Goal: Information Seeking & Learning: Learn about a topic

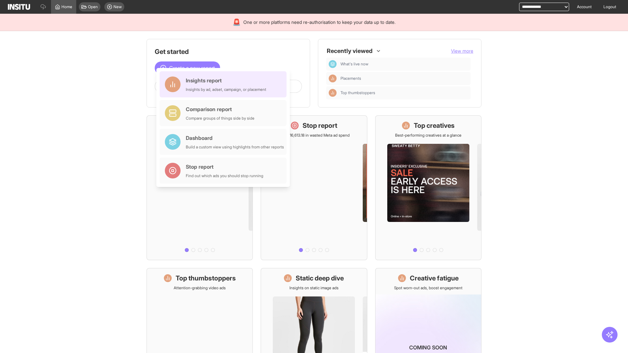
click at [225, 84] on div "Insights report Insights by ad, adset, campaign, or placement" at bounding box center [226, 85] width 81 height 16
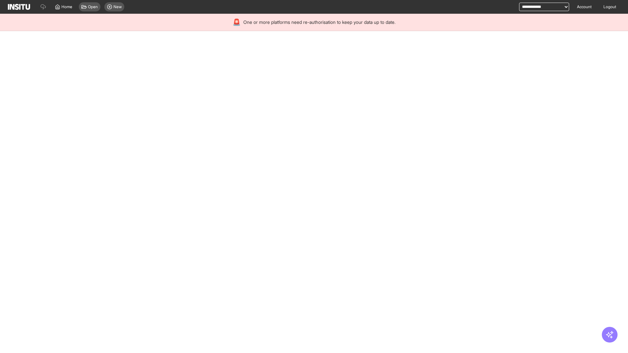
select select "**"
